Goal: Transaction & Acquisition: Purchase product/service

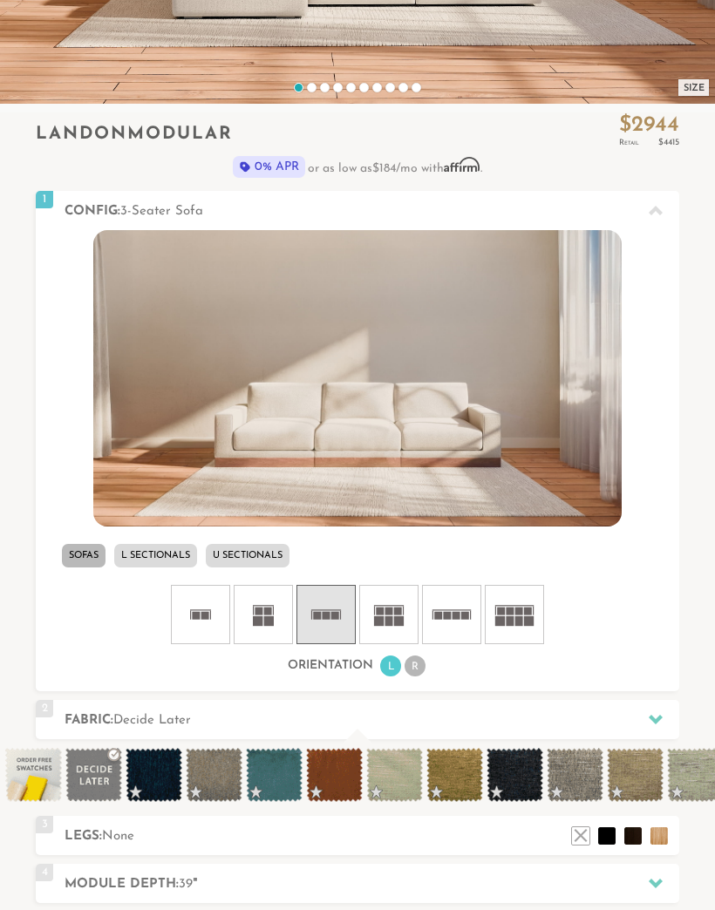
scroll to position [427, 0]
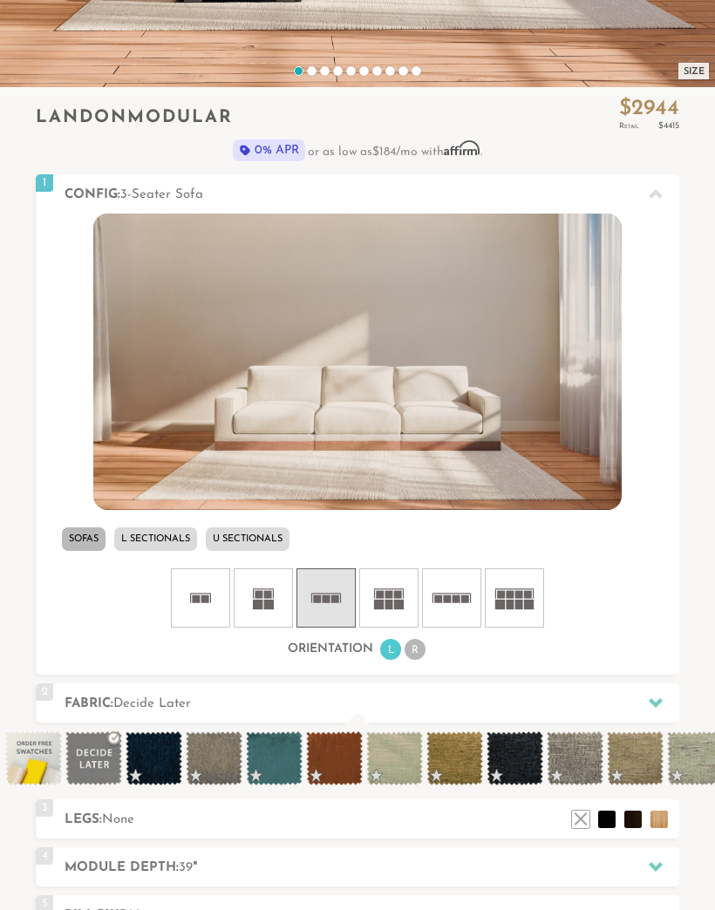
click at [168, 536] on li "L Sectionals" at bounding box center [155, 540] width 83 height 24
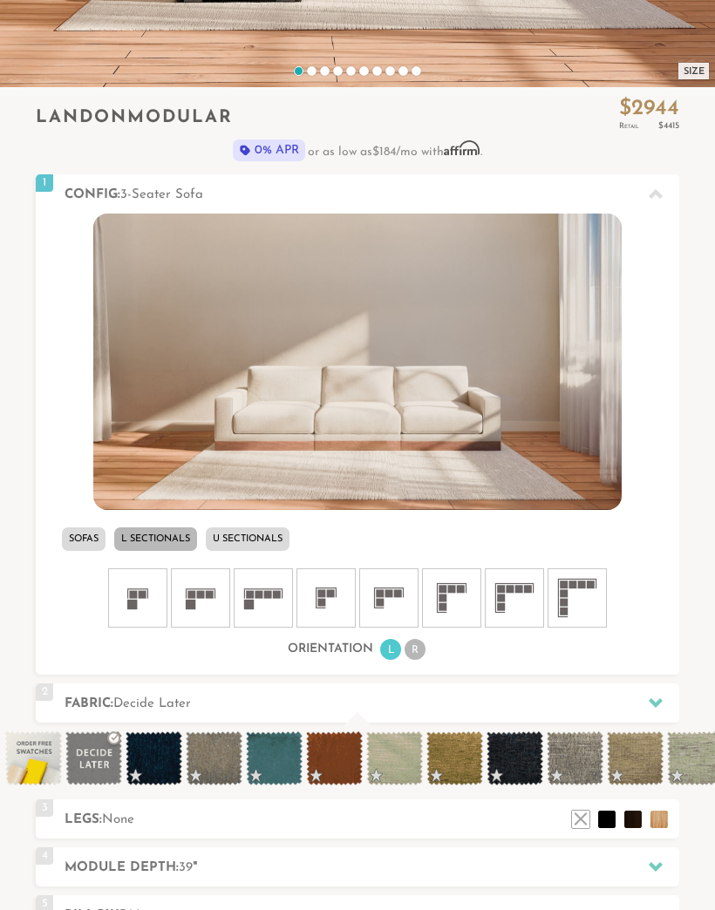
click at [327, 606] on icon at bounding box center [326, 598] width 52 height 52
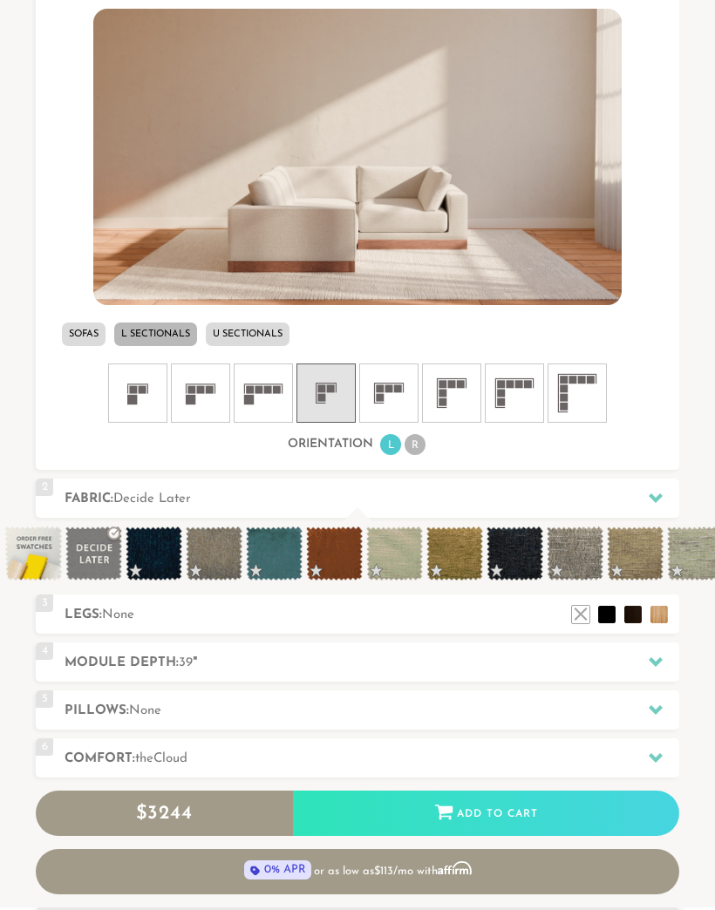
scroll to position [641, 0]
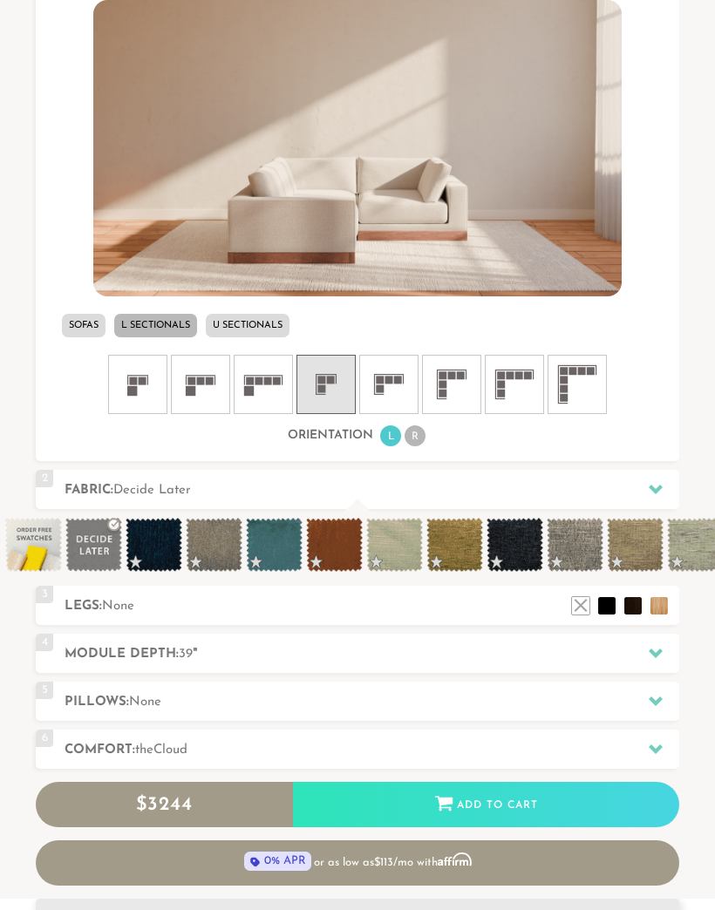
click at [651, 483] on icon at bounding box center [656, 489] width 14 height 14
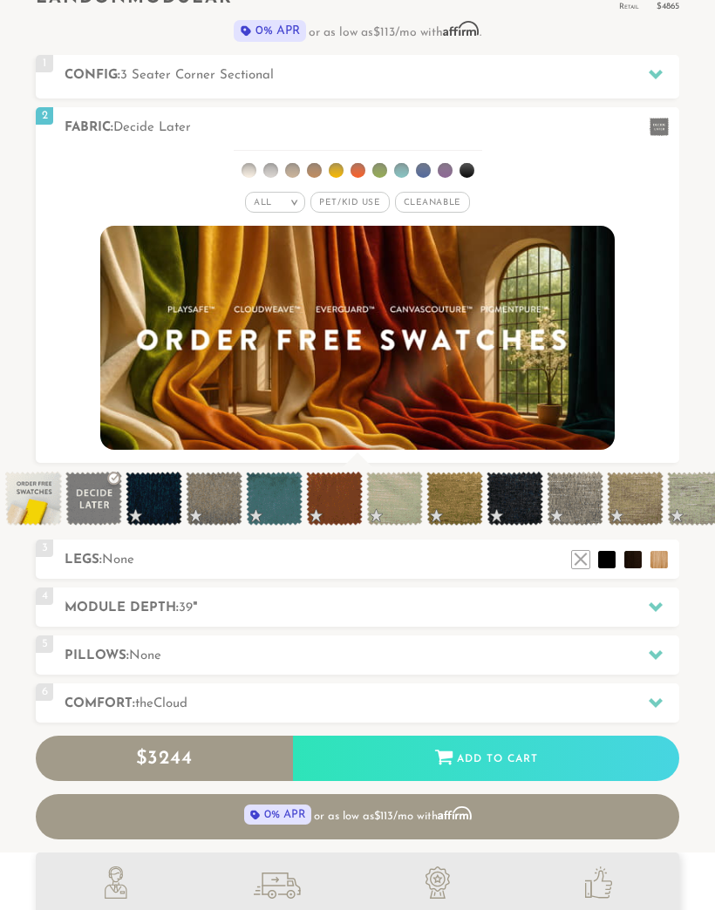
scroll to position [547, 0]
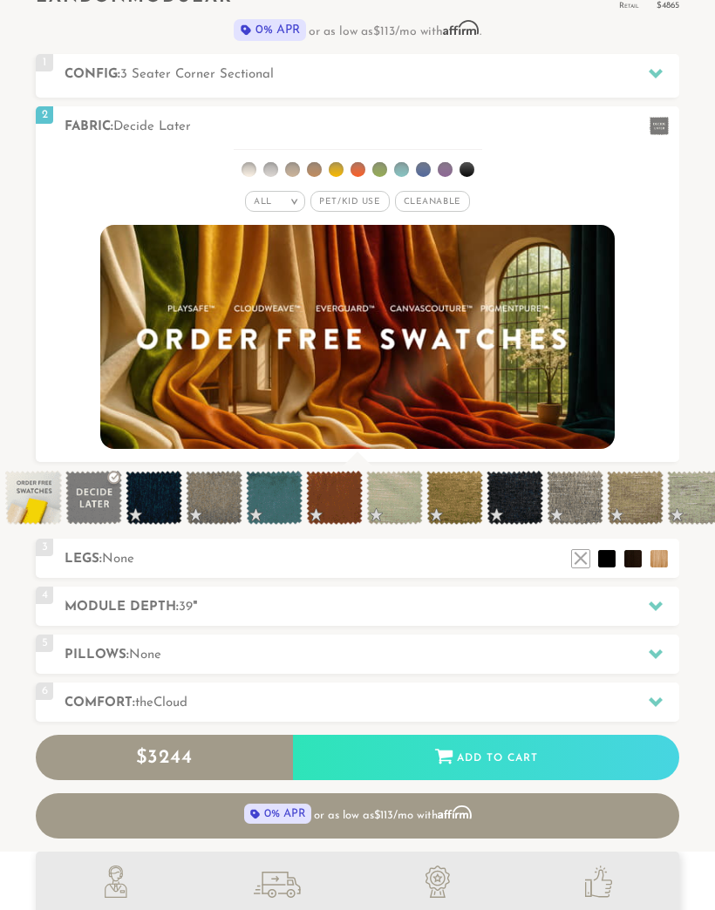
click at [358, 201] on span "Pet/Kid Use x" at bounding box center [349, 202] width 78 height 21
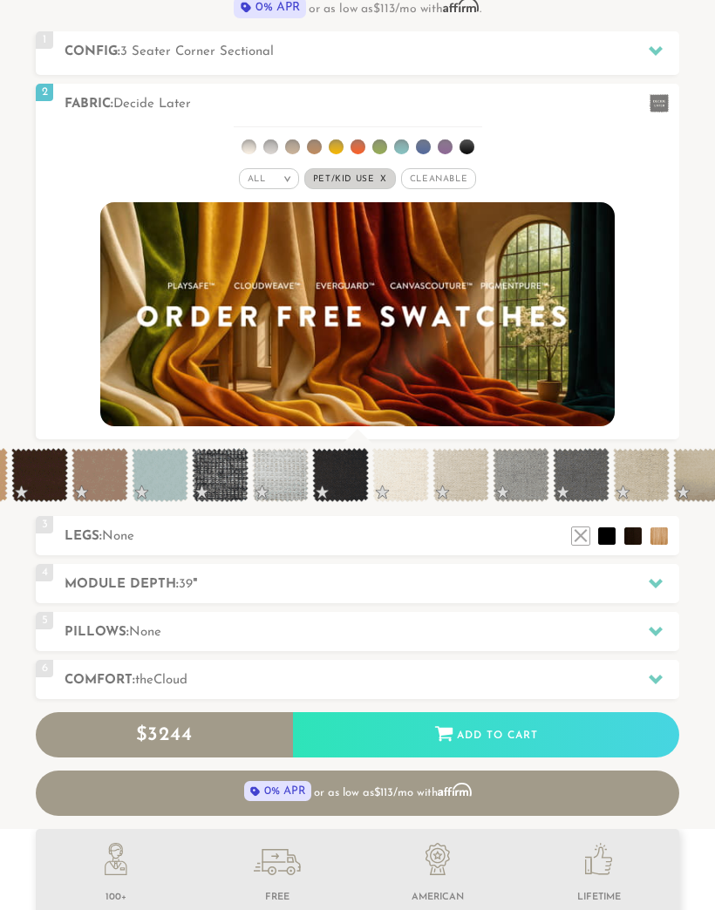
scroll to position [0, 1081]
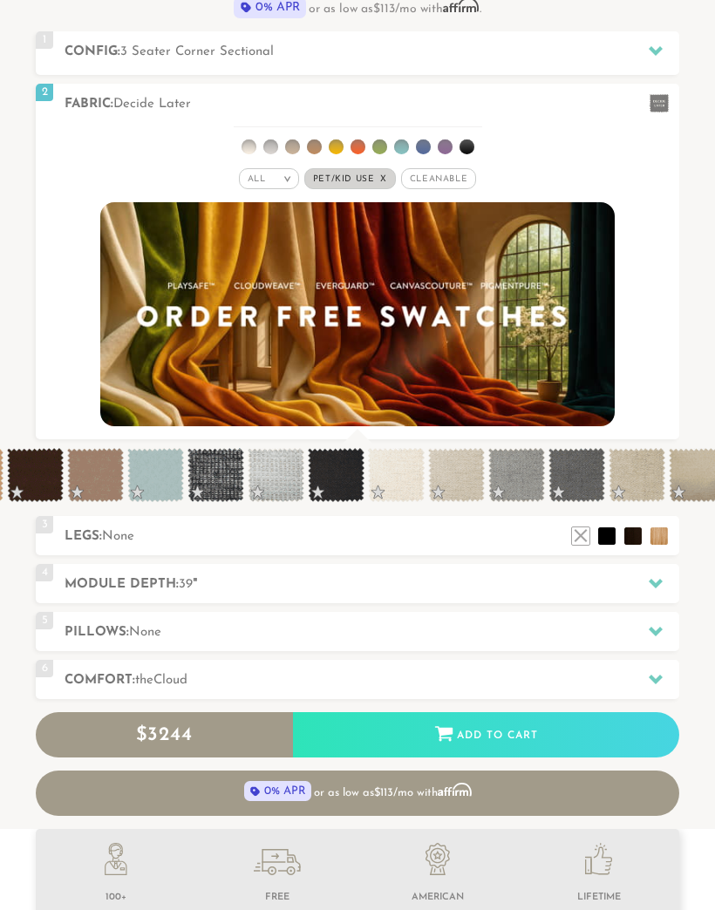
click at [453, 480] on span at bounding box center [456, 475] width 57 height 54
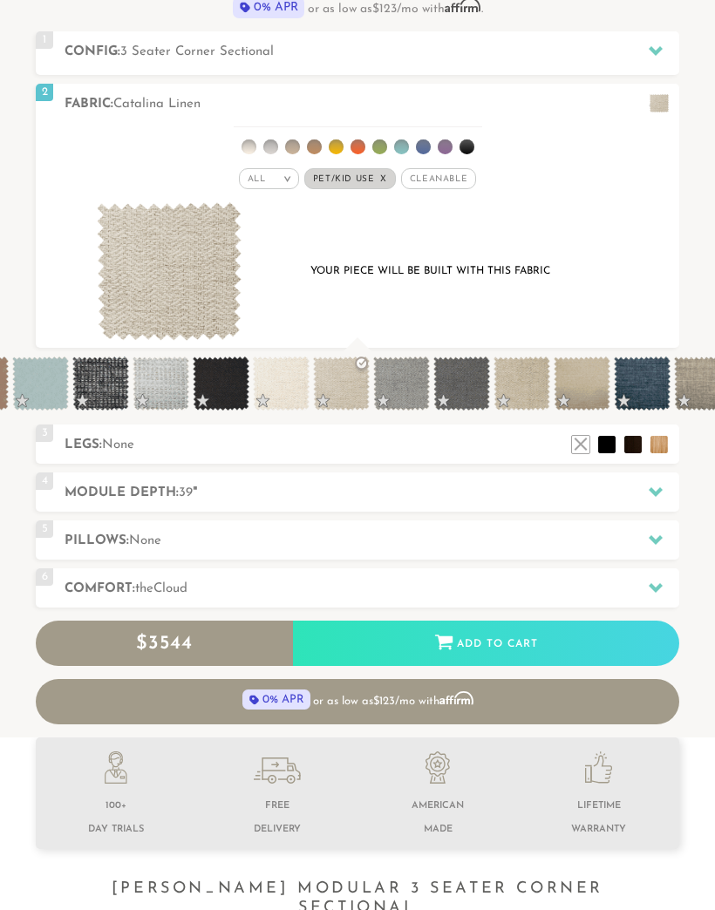
scroll to position [0, 1197]
click at [585, 388] on span at bounding box center [581, 384] width 57 height 54
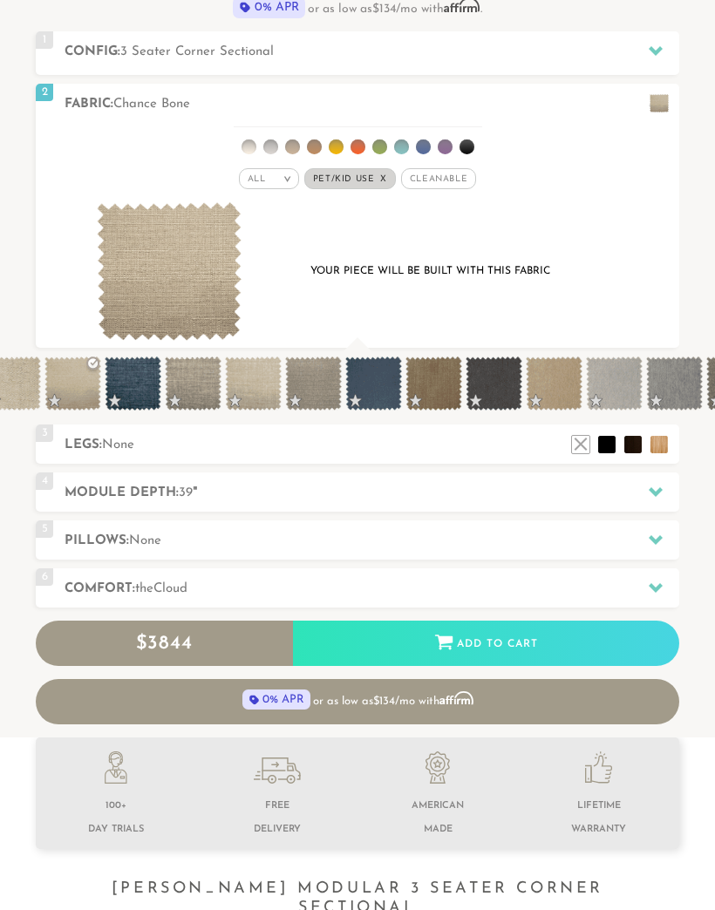
scroll to position [0, 1708]
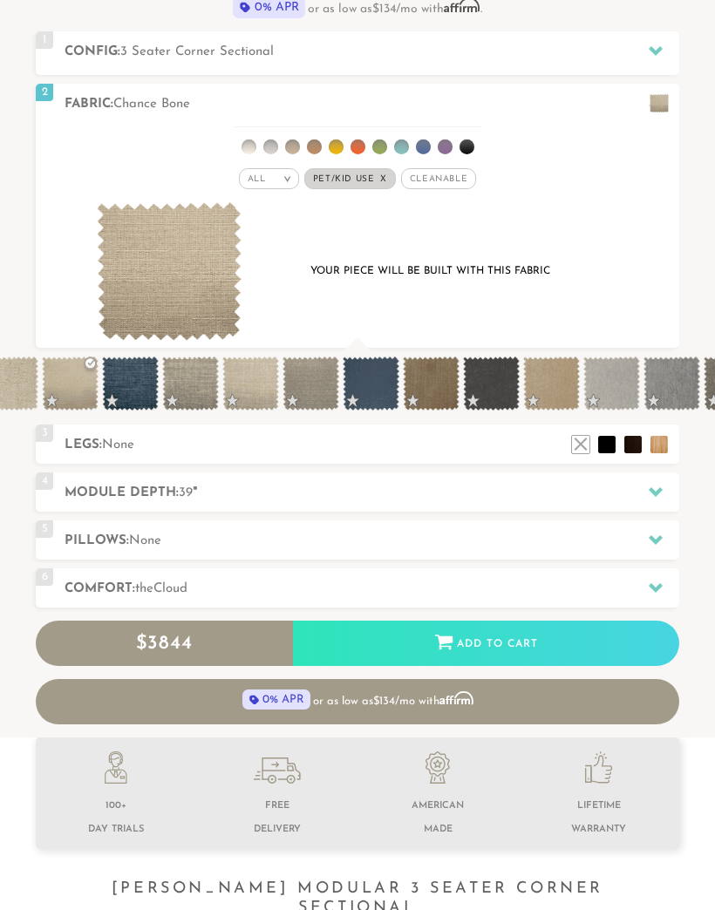
click at [374, 376] on span at bounding box center [371, 384] width 57 height 54
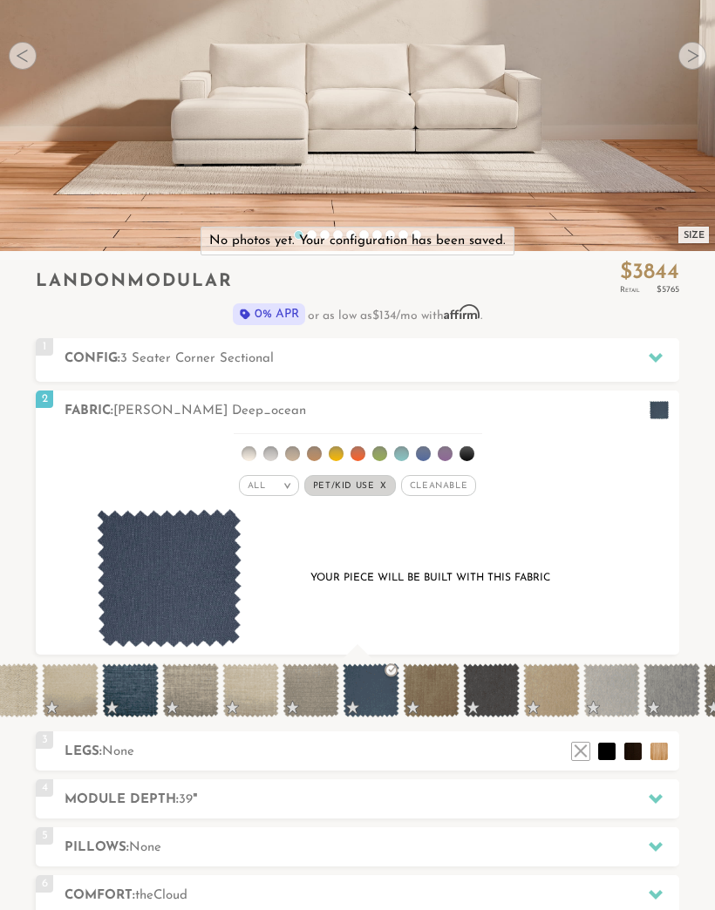
scroll to position [265, 0]
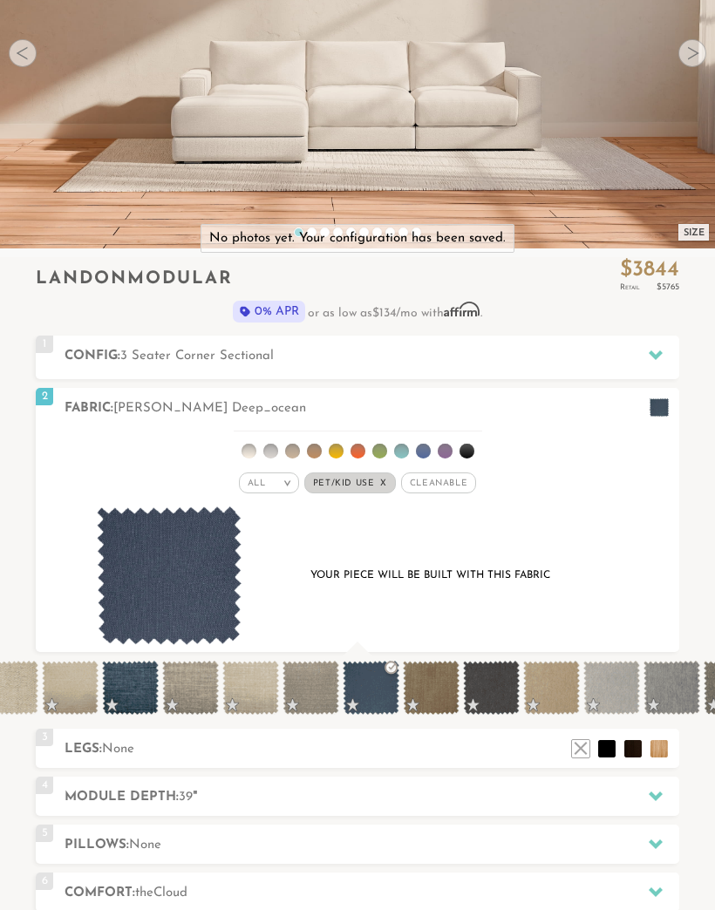
click at [446, 451] on li at bounding box center [445, 452] width 15 height 15
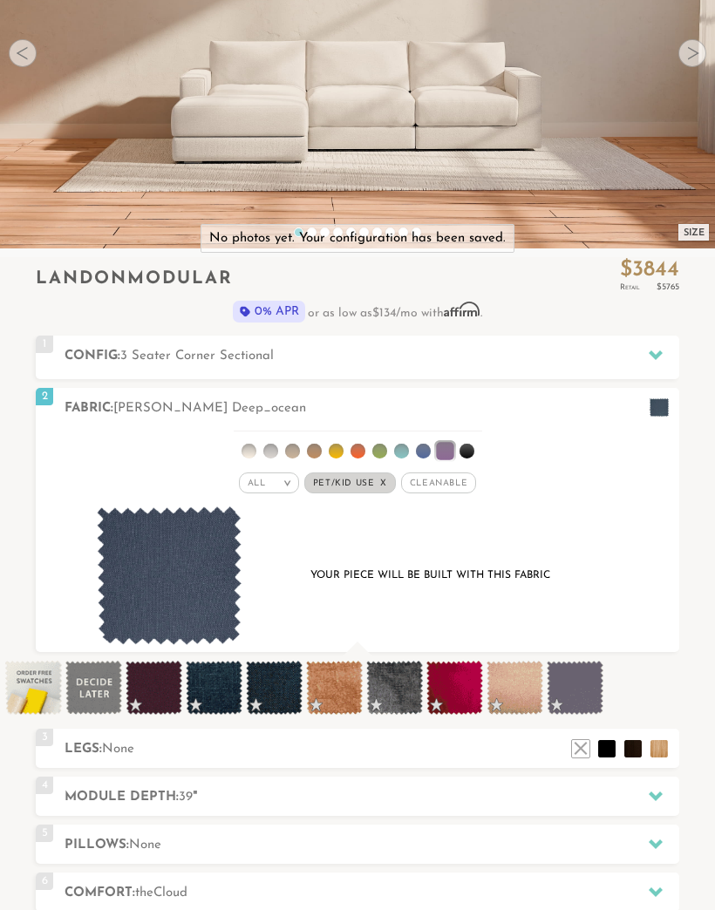
scroll to position [266, 0]
click at [406, 442] on ul at bounding box center [358, 448] width 249 height 32
click at [399, 451] on li at bounding box center [401, 451] width 15 height 15
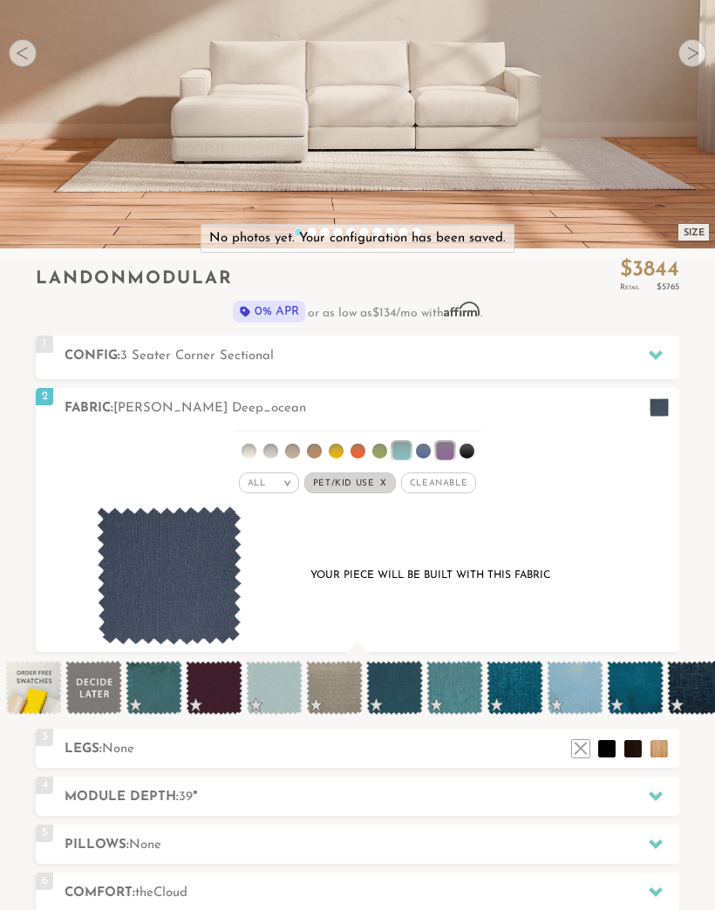
click at [357, 452] on li at bounding box center [358, 451] width 15 height 15
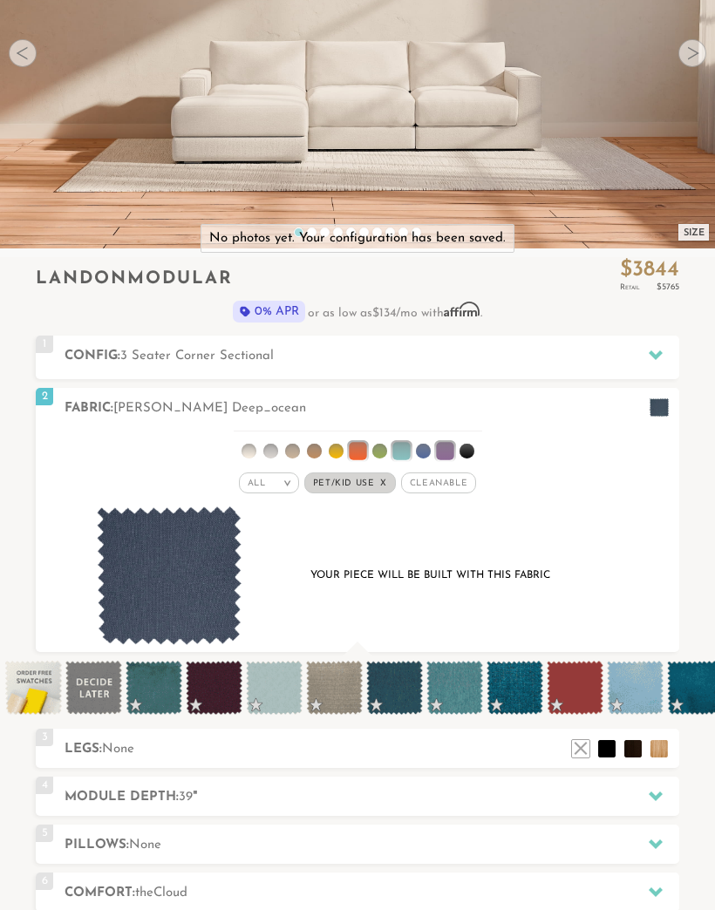
click at [314, 446] on li at bounding box center [314, 451] width 15 height 15
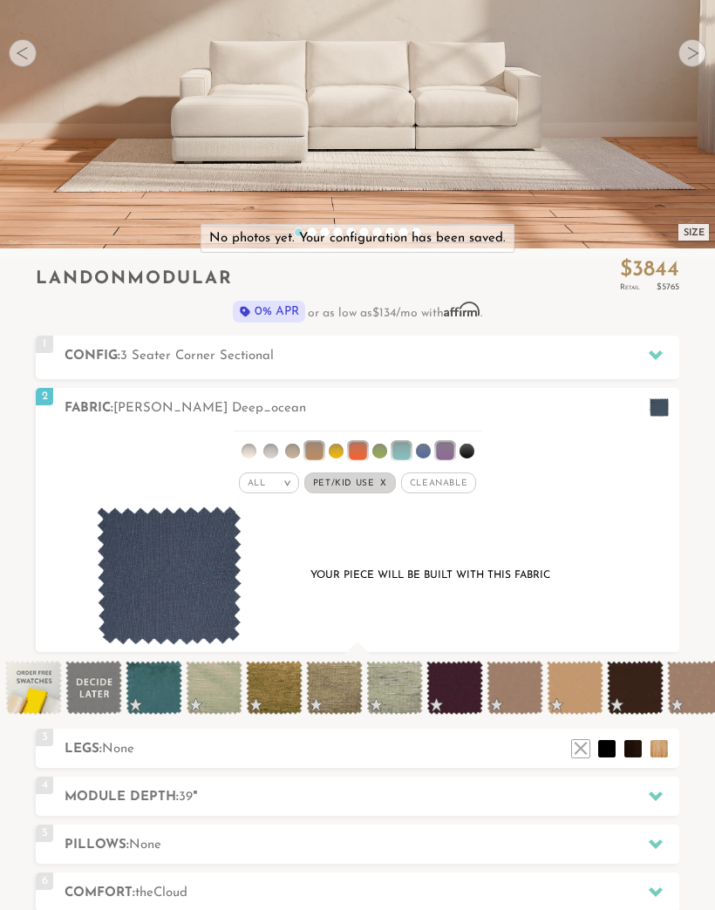
click at [273, 446] on li at bounding box center [270, 451] width 15 height 15
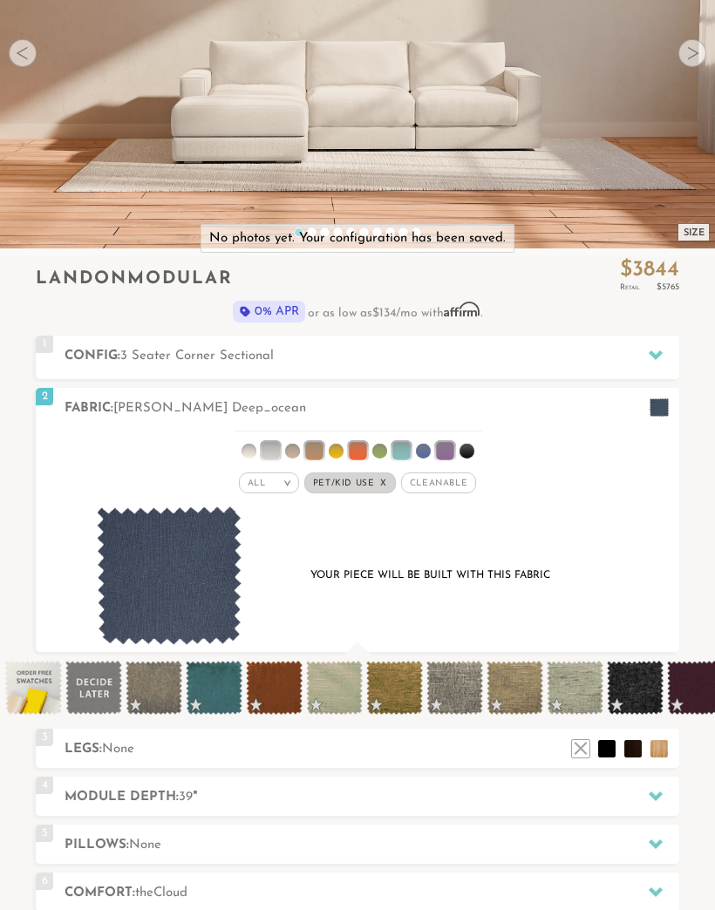
click at [453, 479] on span "Cleanable x" at bounding box center [438, 483] width 75 height 21
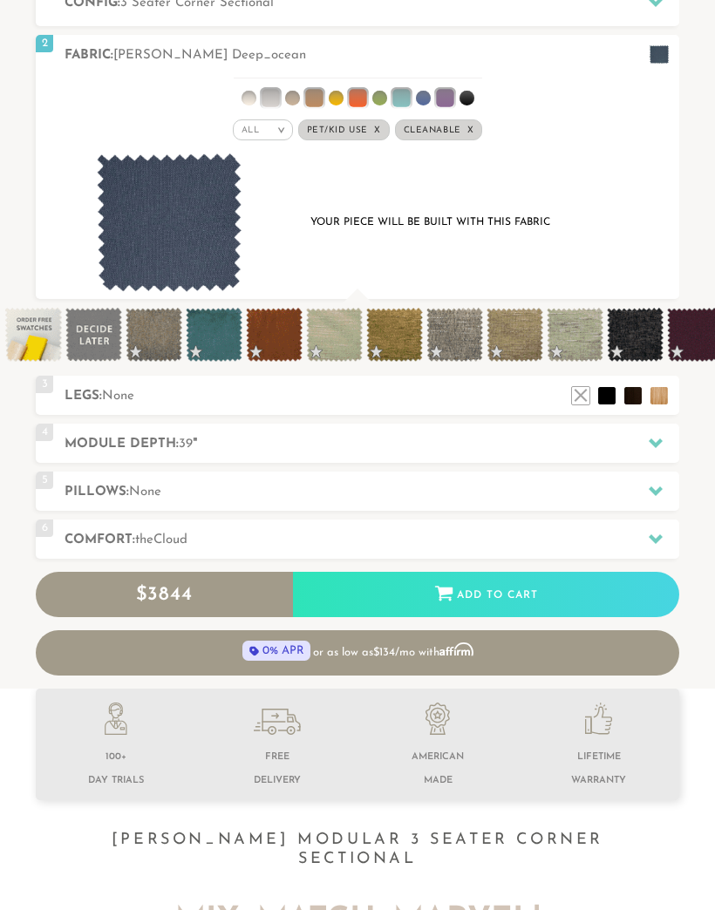
scroll to position [643, 0]
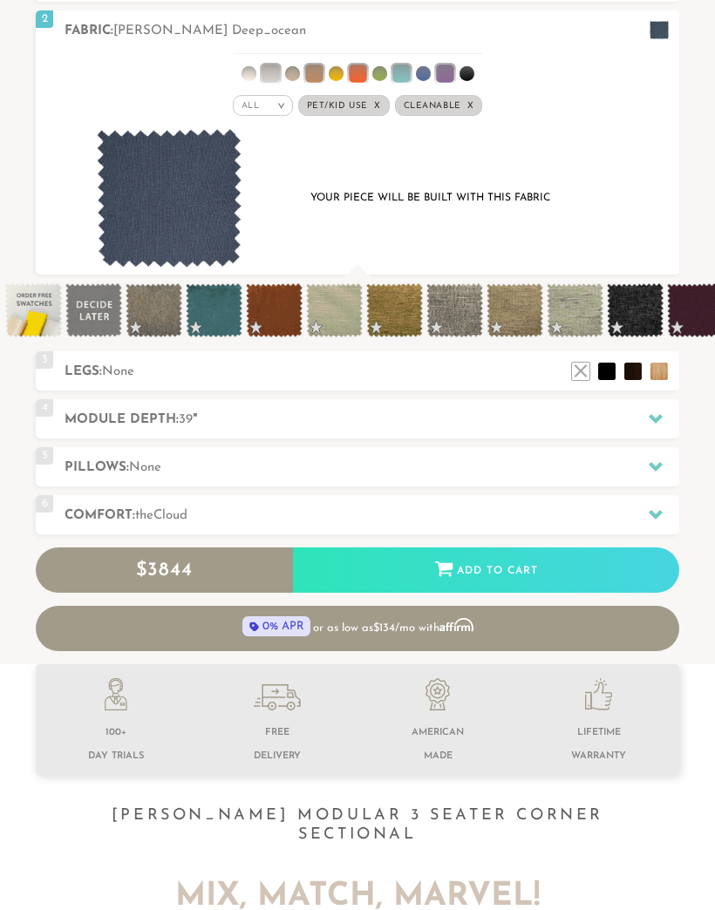
click at [654, 412] on icon at bounding box center [656, 419] width 14 height 14
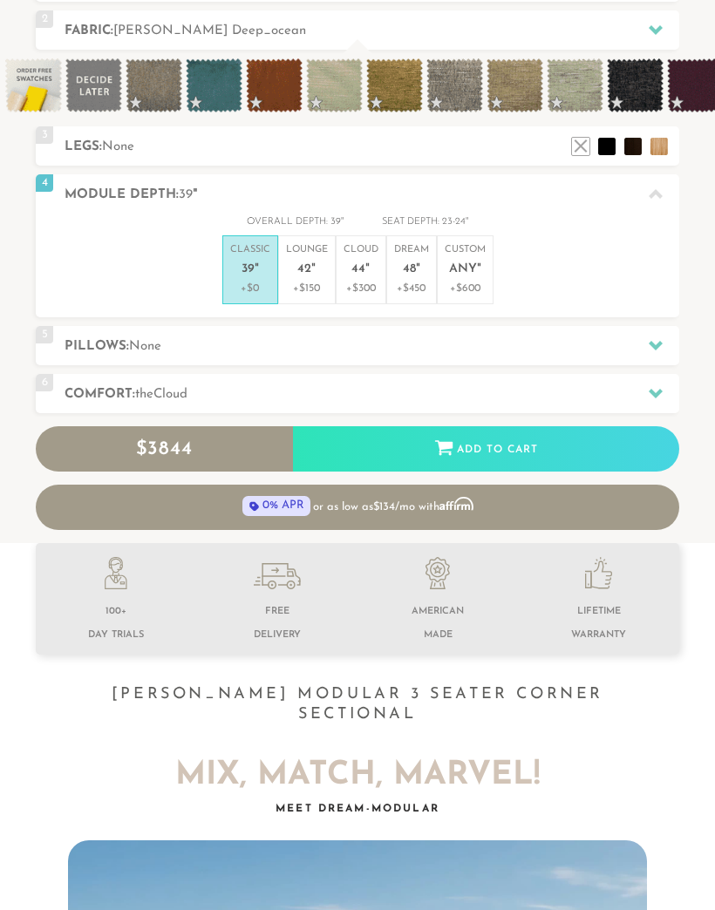
scroll to position [16384, 715]
click at [659, 341] on icon at bounding box center [656, 346] width 14 height 10
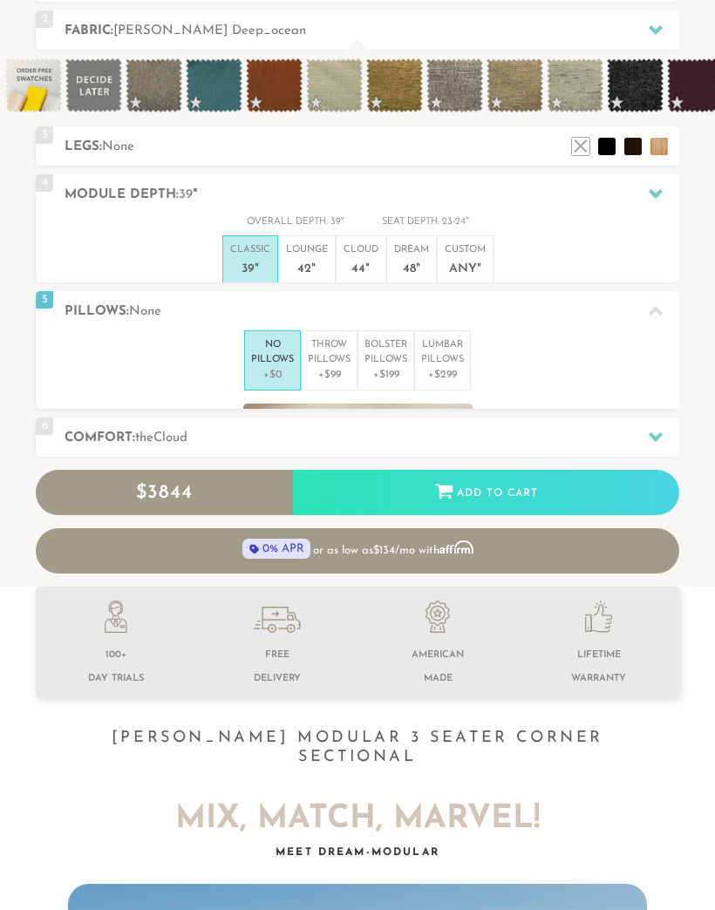
scroll to position [0, 0]
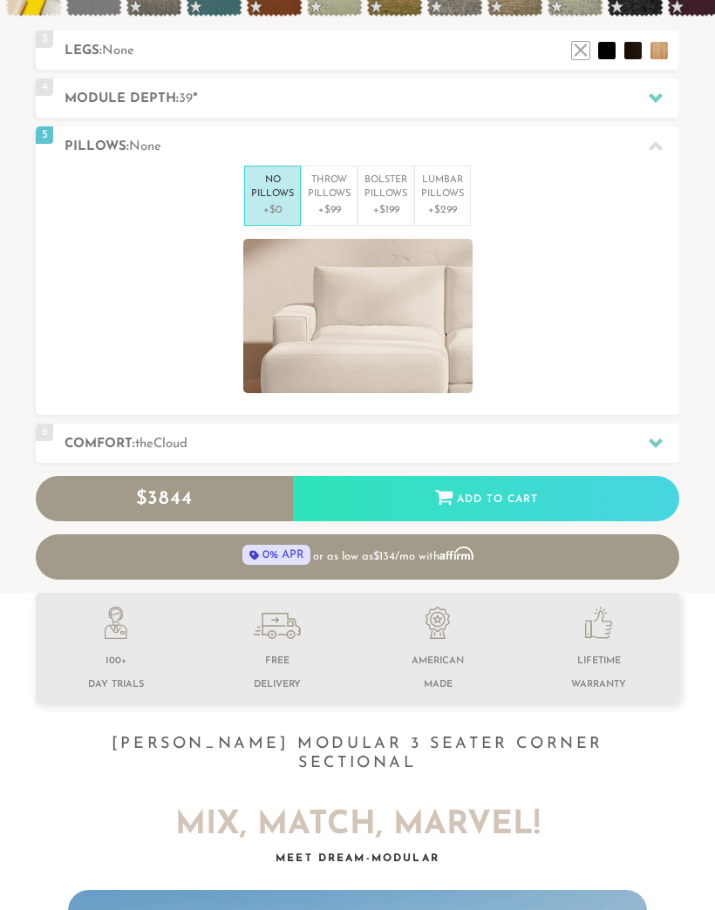
click at [659, 436] on icon at bounding box center [656, 443] width 14 height 14
